Goal: Transaction & Acquisition: Download file/media

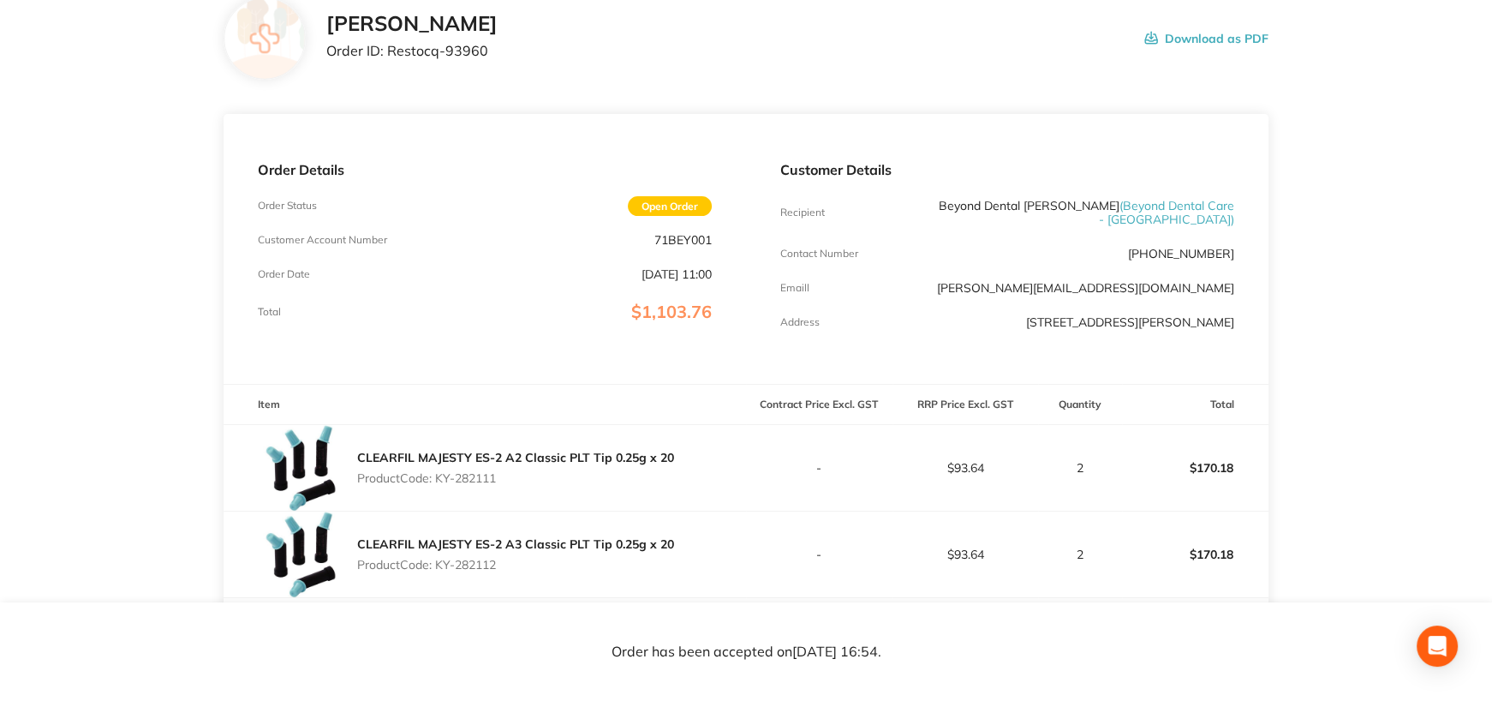
scroll to position [110, 0]
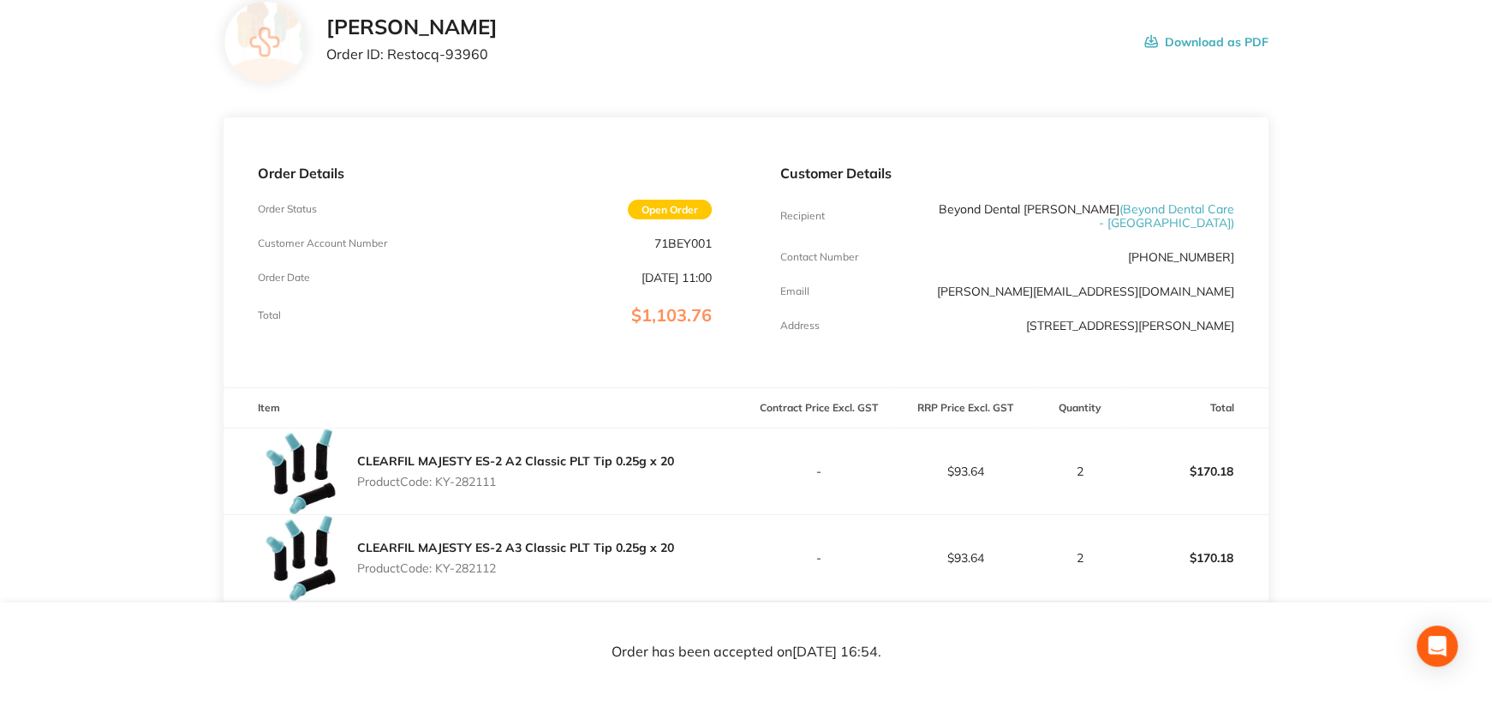
click at [1204, 44] on button "Download as PDF" at bounding box center [1206, 41] width 124 height 53
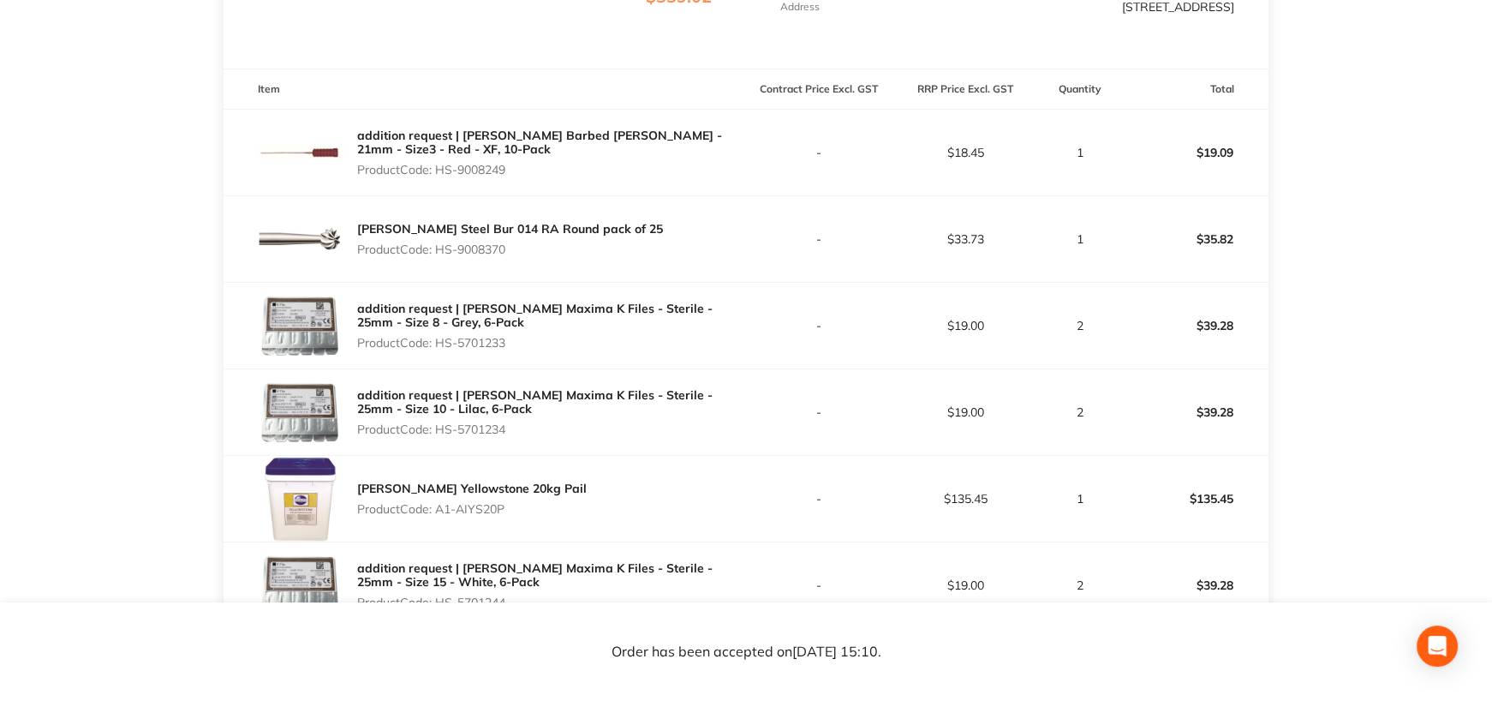
scroll to position [514, 0]
